Goal: Book appointment/travel/reservation

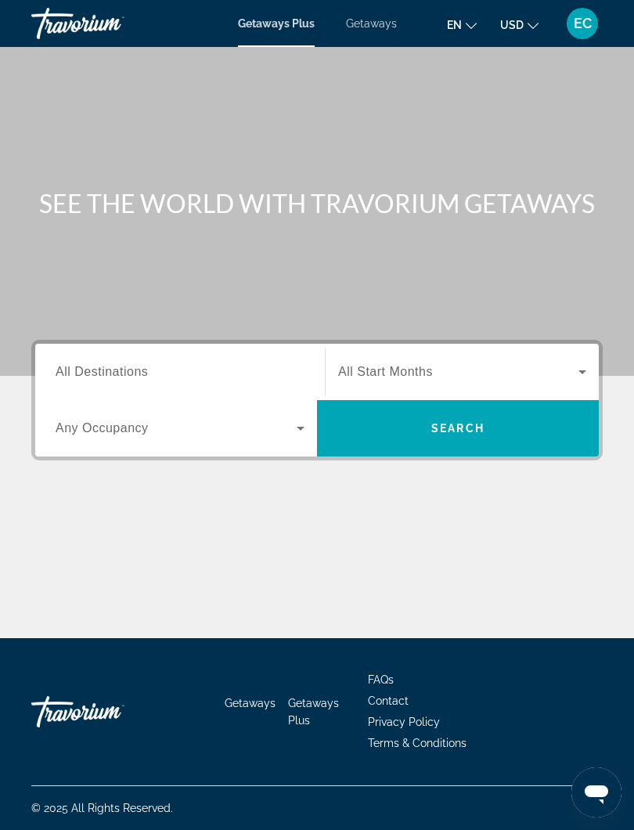
click at [368, 26] on span "Getaways" at bounding box center [371, 23] width 51 height 13
click at [74, 377] on span "All Destinations" at bounding box center [102, 371] width 92 height 13
click at [74, 377] on input "Destination All Destinations" at bounding box center [180, 372] width 249 height 19
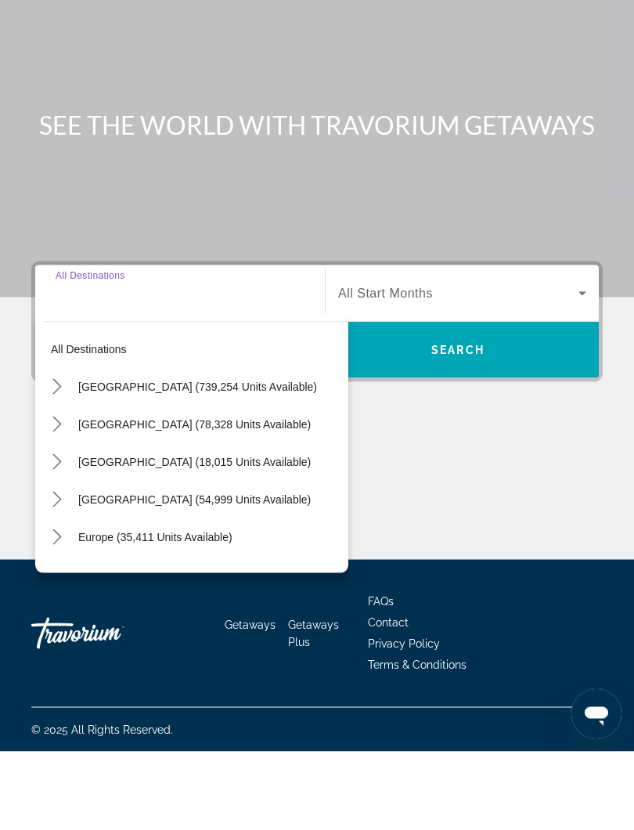
scroll to position [15, 0]
click at [59, 570] on icon "Toggle Caribbean & Atlantic Islands (54,999 units available) submenu" at bounding box center [57, 578] width 16 height 16
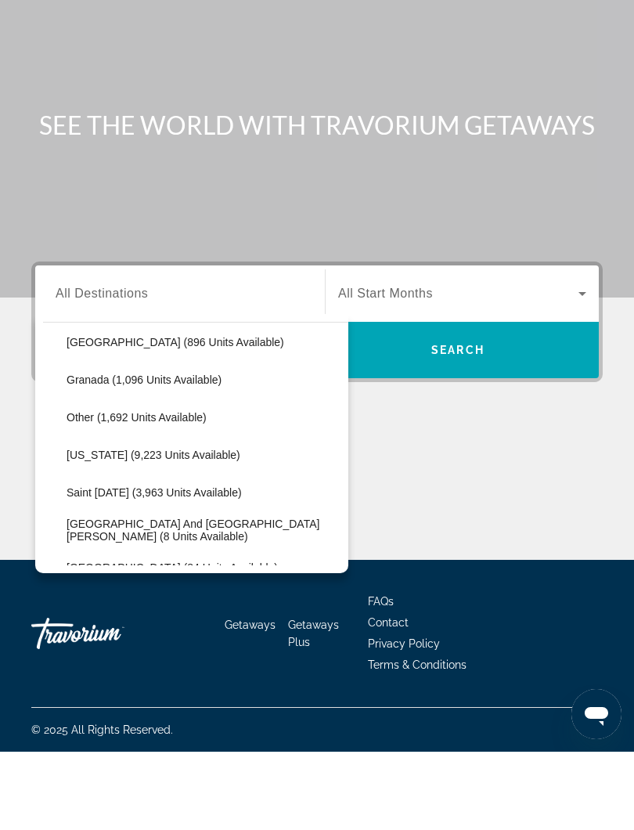
scroll to position [347, 0]
click at [103, 526] on span "[US_STATE] (9,223 units available)" at bounding box center [154, 532] width 174 height 13
type input "**********"
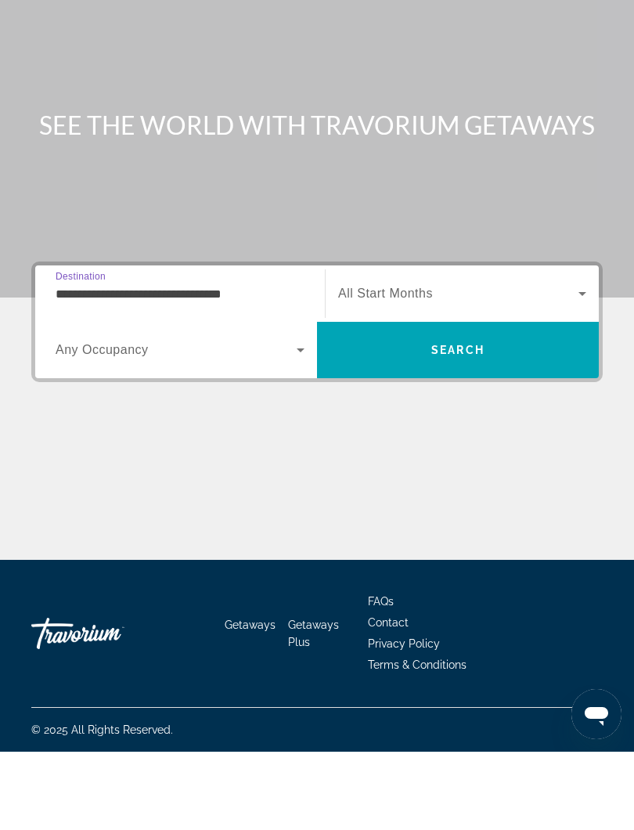
click at [489, 410] on span "Search" at bounding box center [458, 429] width 282 height 38
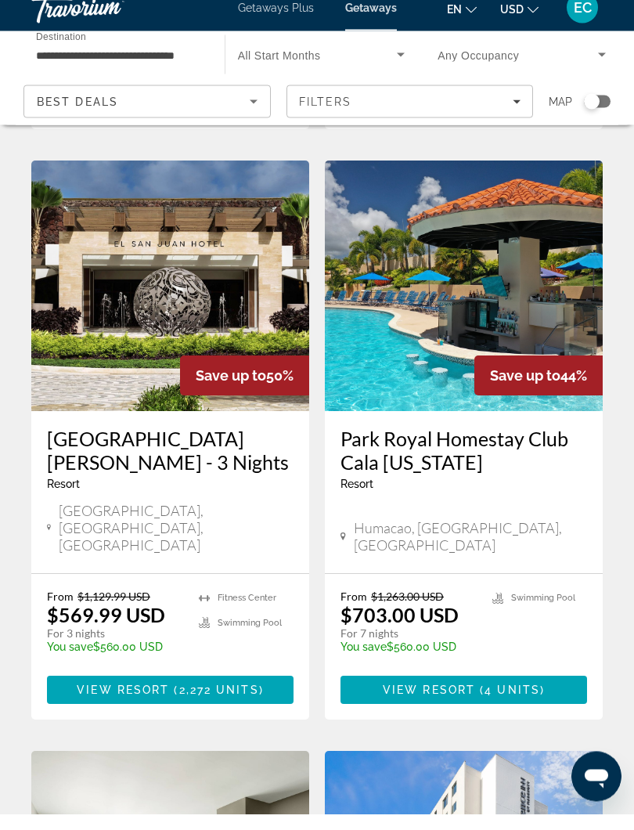
scroll to position [634, 0]
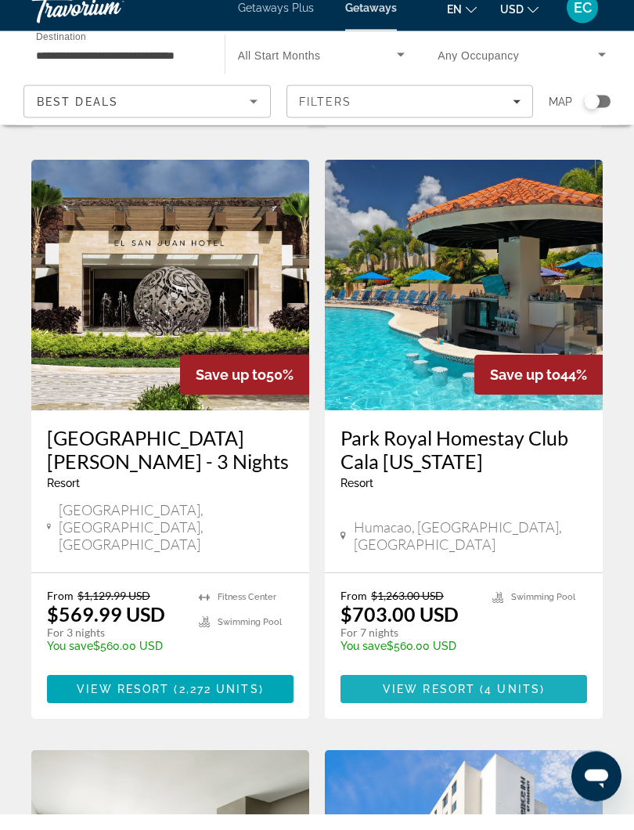
click at [506, 699] on span "4 units" at bounding box center [513, 705] width 56 height 13
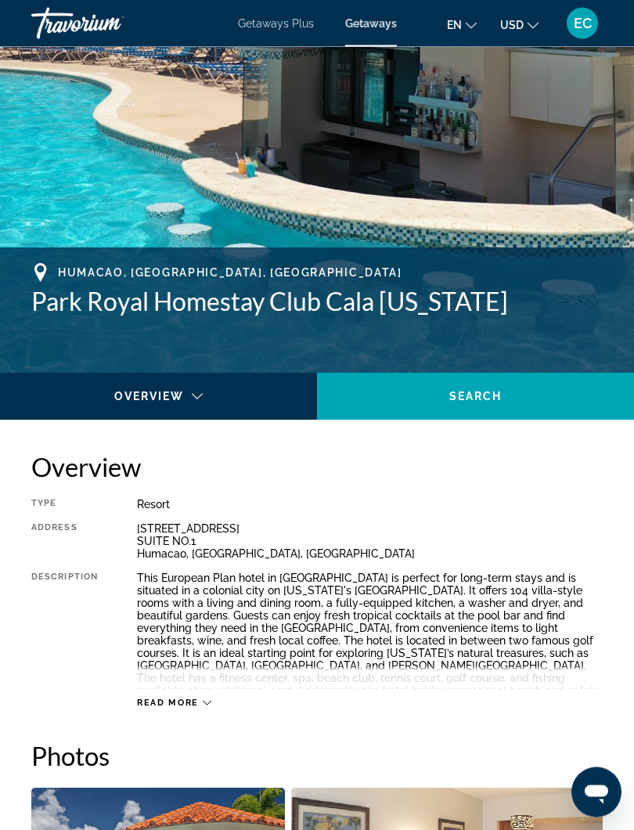
scroll to position [408, 0]
